Goal: Task Accomplishment & Management: Complete application form

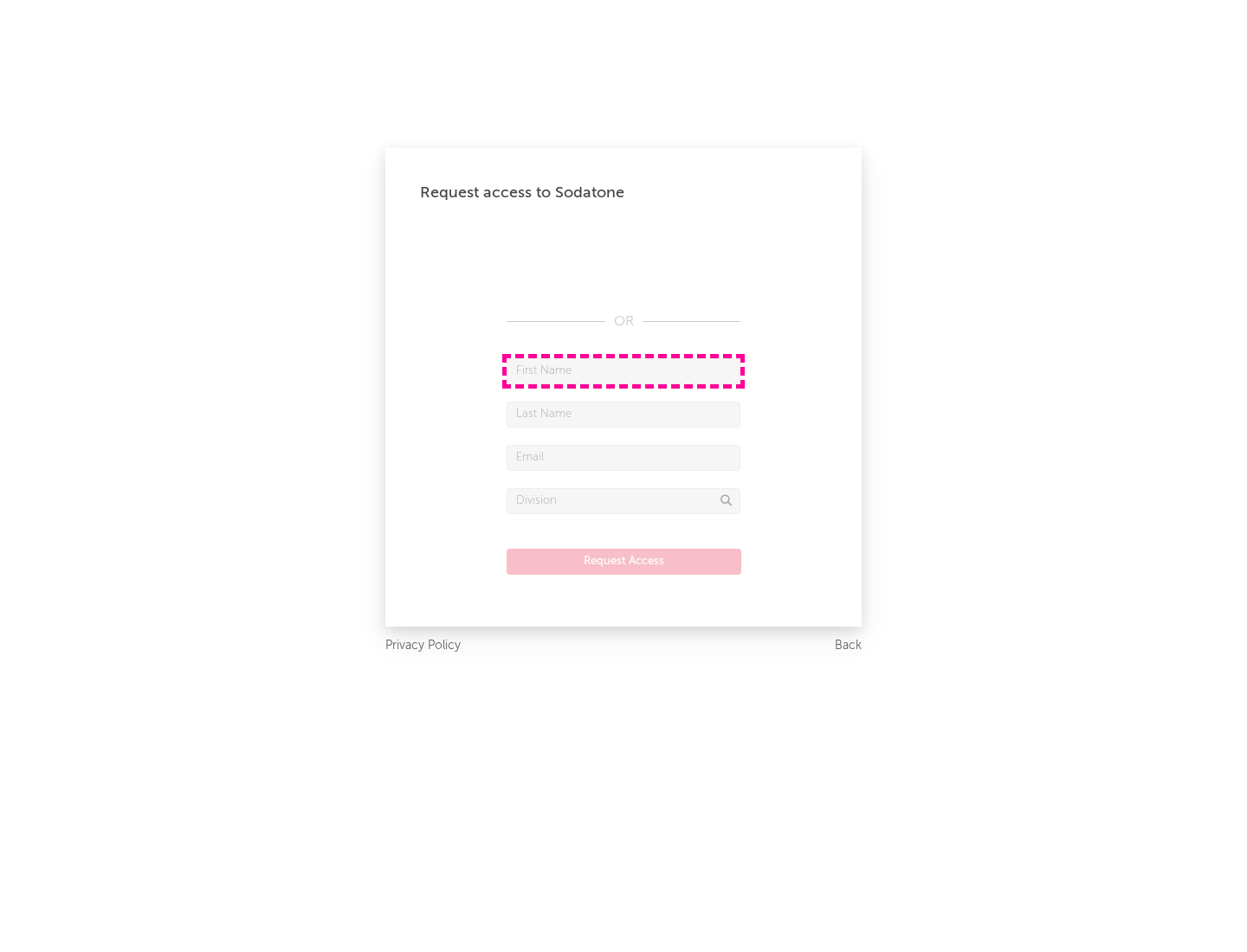
click at [624, 370] on input "text" at bounding box center [623, 371] width 234 height 26
type input "[PERSON_NAME]"
click at [624, 414] on input "text" at bounding box center [623, 414] width 234 height 26
type input "[PERSON_NAME]"
click at [624, 457] on input "text" at bounding box center [623, 457] width 234 height 26
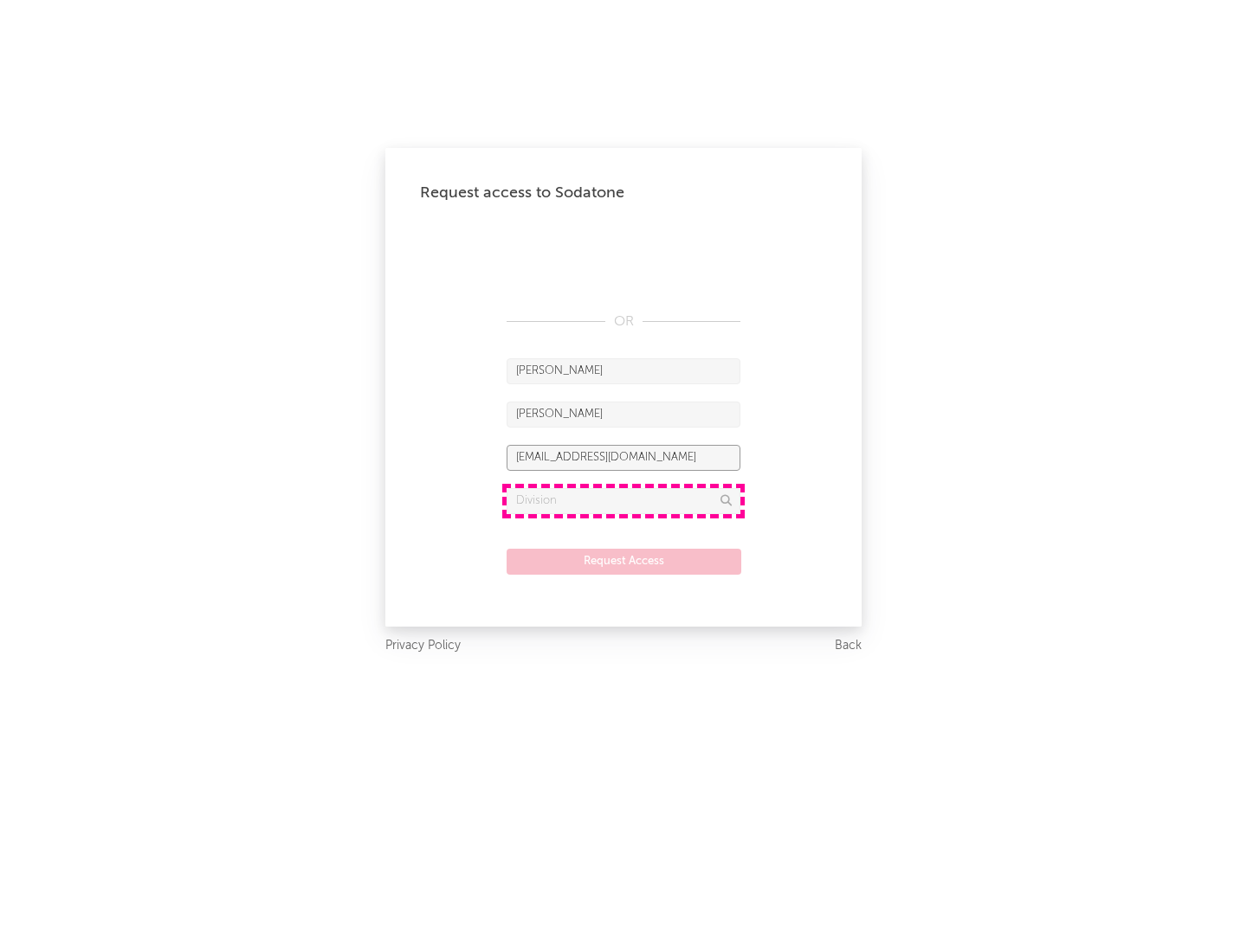
type input "[EMAIL_ADDRESS][DOMAIN_NAME]"
click at [624, 500] on input "text" at bounding box center [623, 500] width 234 height 26
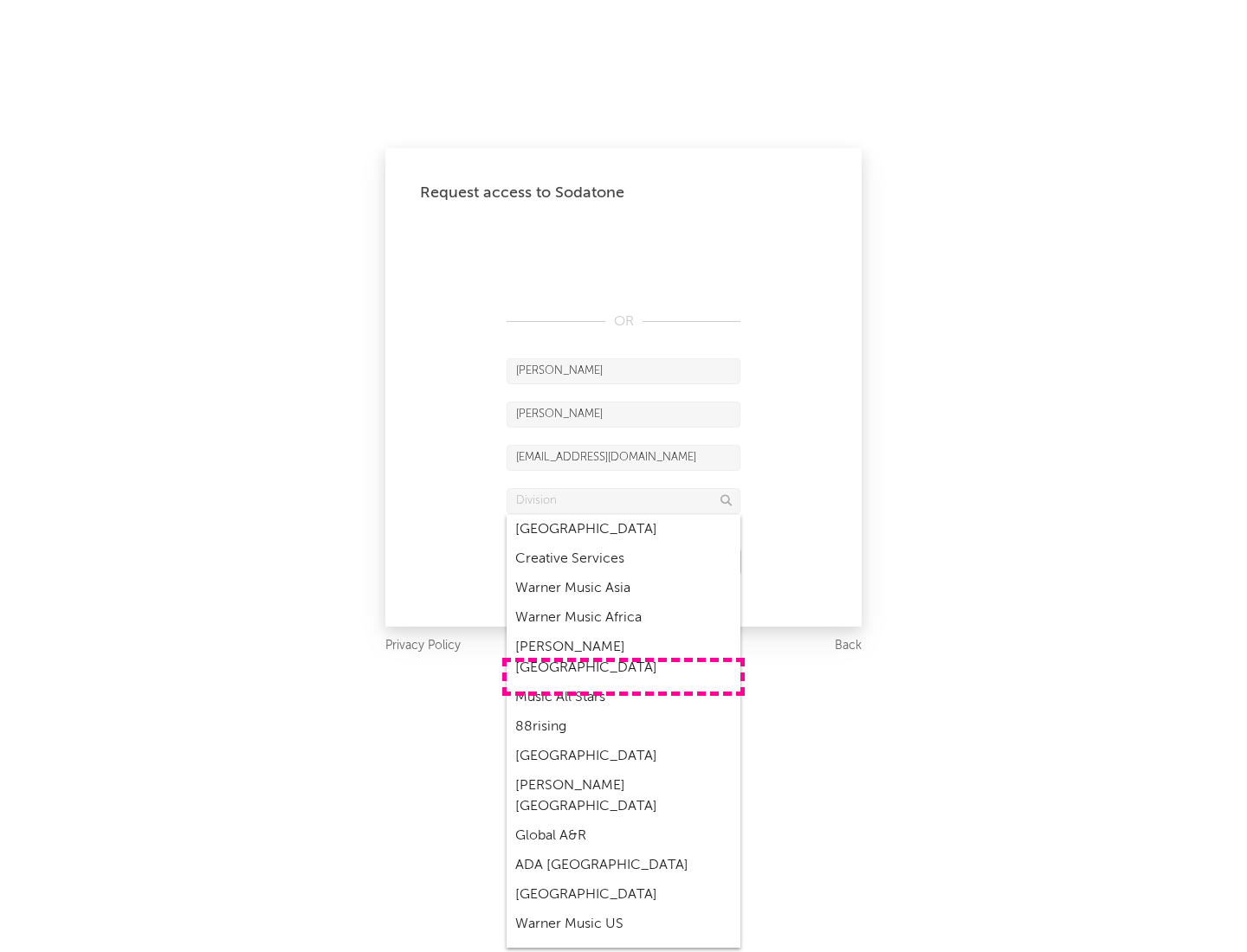
click at [624, 683] on div "Music All Stars" at bounding box center [623, 697] width 234 height 30
type input "Music All Stars"
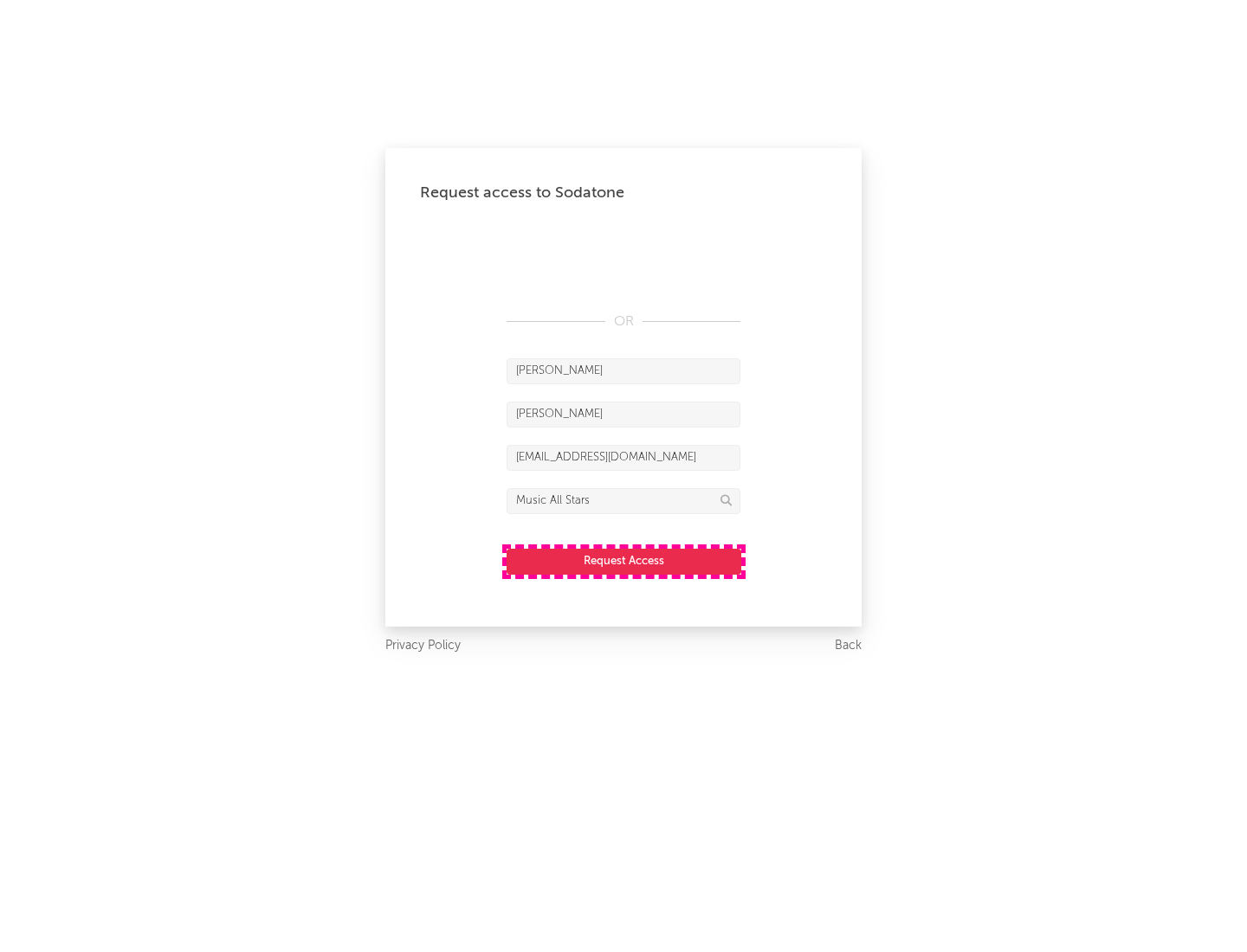
click at [624, 561] on button "Request Access" at bounding box center [623, 562] width 234 height 26
